Goal: Obtain resource: Download file/media

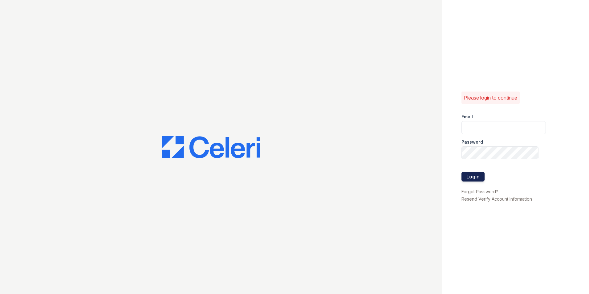
type input "vistas.am@cafmanagement.com"
click at [470, 175] on button "Login" at bounding box center [473, 177] width 23 height 10
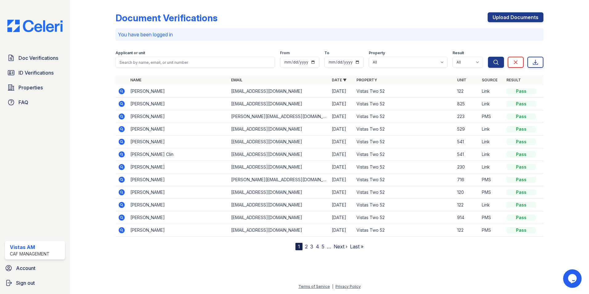
click at [125, 91] on icon at bounding box center [121, 91] width 7 height 7
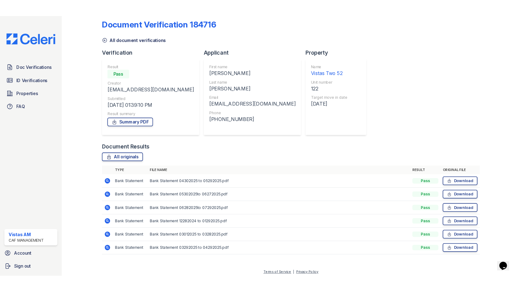
scroll to position [11, 0]
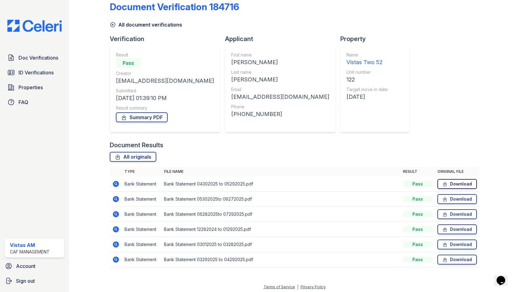
click at [446, 183] on link "Download" at bounding box center [456, 184] width 39 height 10
click at [442, 200] on icon at bounding box center [444, 199] width 5 height 6
click at [461, 211] on link "Download" at bounding box center [456, 214] width 39 height 10
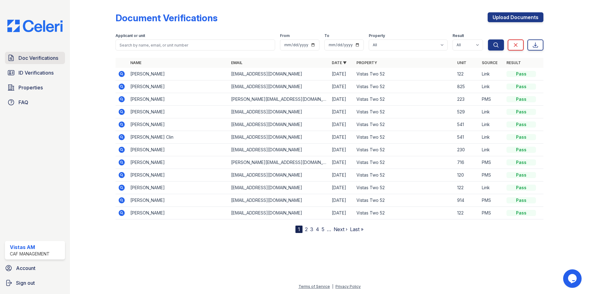
click at [54, 60] on span "Doc Verifications" at bounding box center [38, 57] width 40 height 7
click at [48, 75] on span "ID Verifications" at bounding box center [35, 72] width 35 height 7
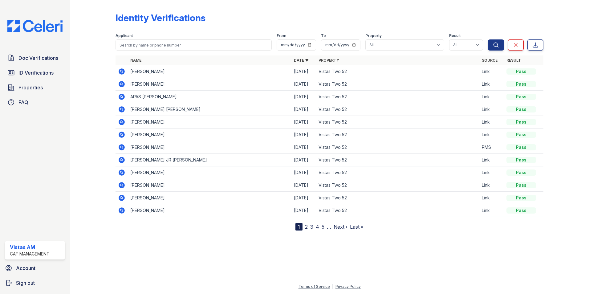
click at [120, 72] on icon at bounding box center [122, 71] width 6 height 6
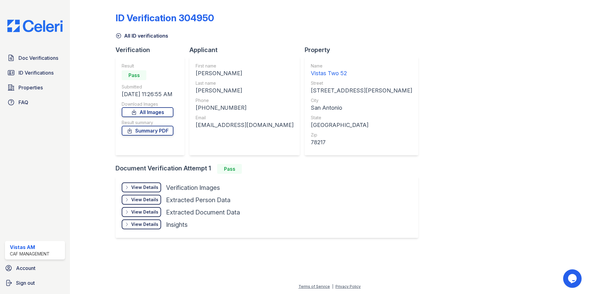
click at [144, 186] on div "View Details" at bounding box center [144, 187] width 27 height 6
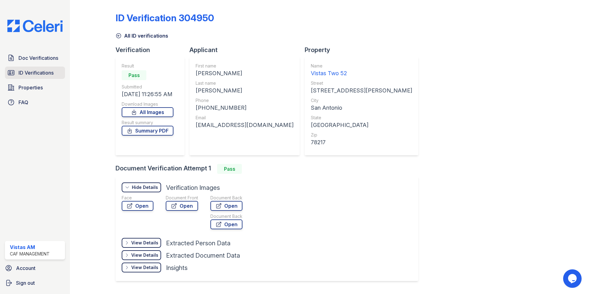
click at [29, 76] on span "ID Verifications" at bounding box center [35, 72] width 35 height 7
